Goal: Information Seeking & Learning: Learn about a topic

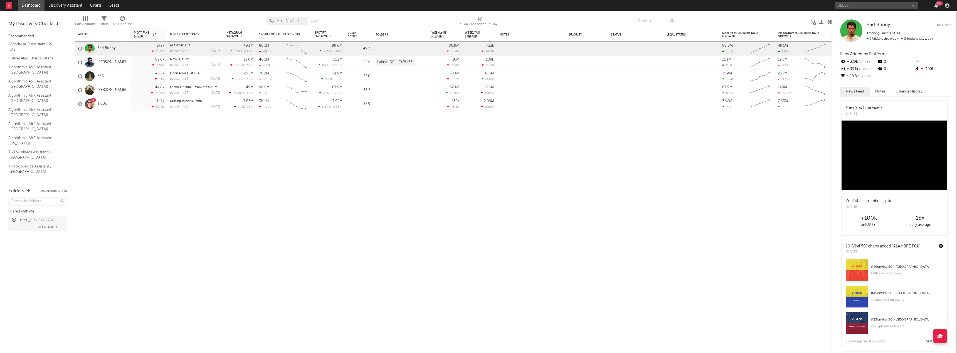
click at [862, 6] on input "BEELE" at bounding box center [875, 5] width 83 height 7
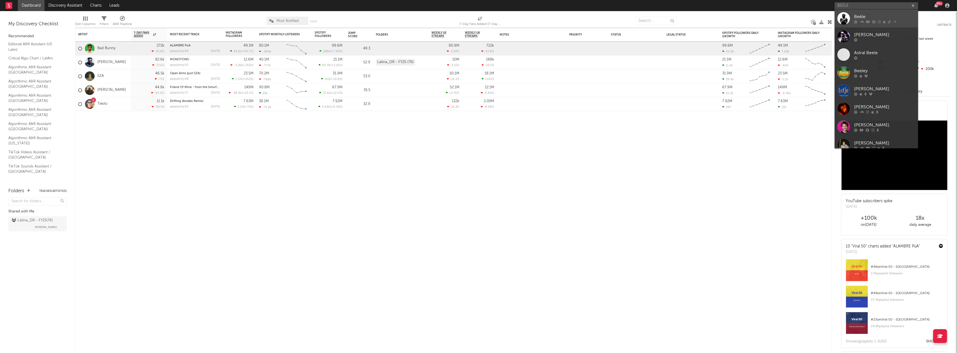
type input "BEELE"
click at [858, 23] on div at bounding box center [884, 21] width 61 height 3
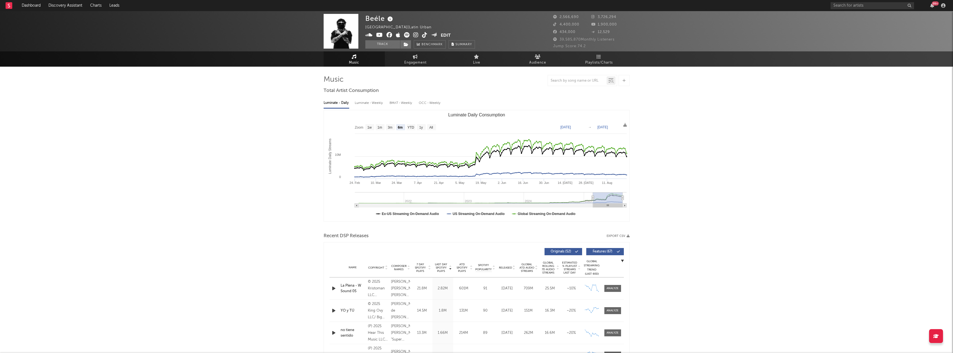
click at [691, 25] on div "Beéle [GEOGRAPHIC_DATA] | Latin Urban Edit Track Benchmark Summary 2,566,690 3,…" at bounding box center [476, 31] width 953 height 40
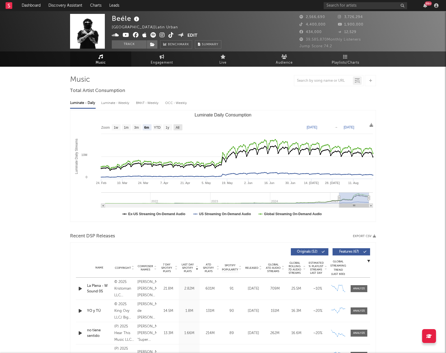
click at [179, 127] on text "All" at bounding box center [178, 128] width 4 height 4
select select "All"
type input "[DATE]"
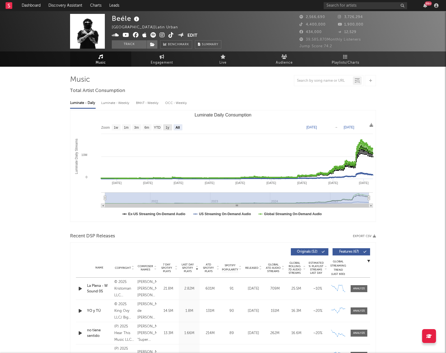
click at [168, 127] on text "1y" at bounding box center [168, 128] width 4 height 4
select select "1y"
type input "[DATE]"
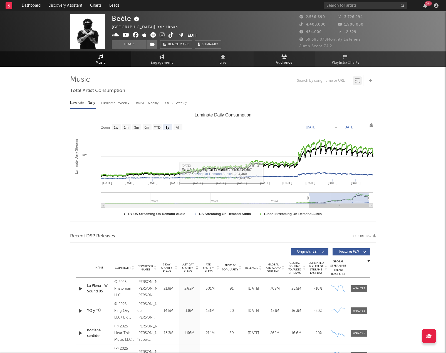
click at [284, 61] on span "Audience" at bounding box center [284, 63] width 17 height 7
